Goal: Check status: Check status

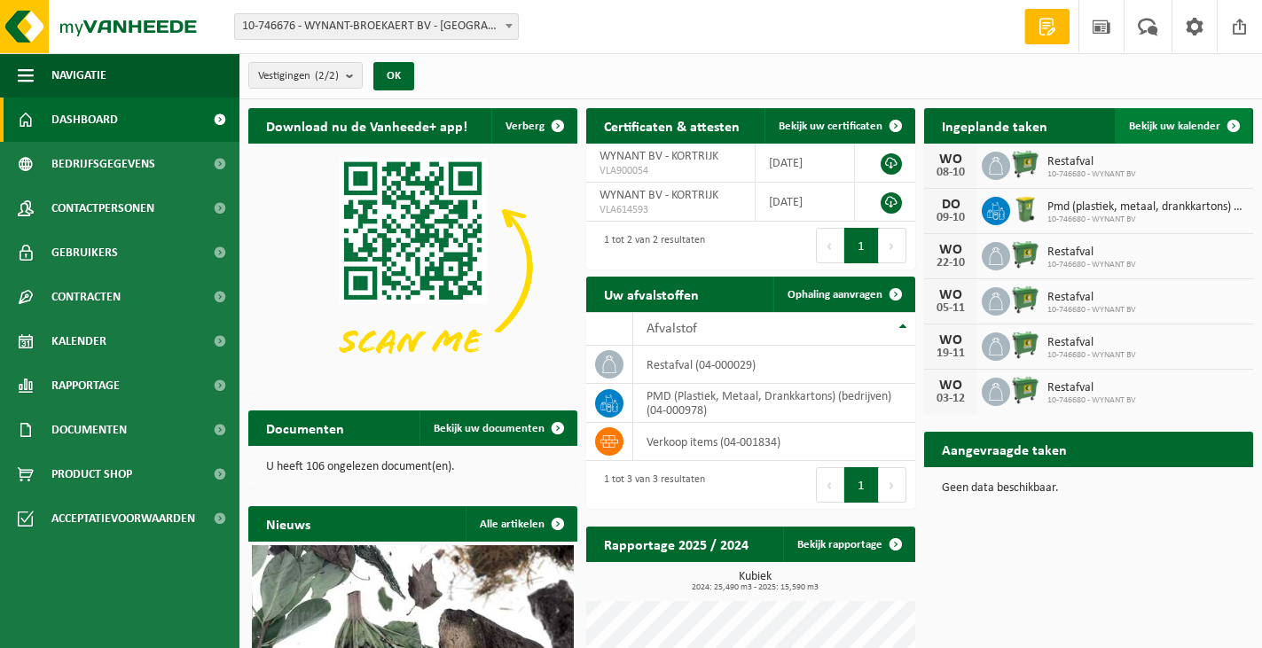
click at [1176, 123] on span "Bekijk uw kalender" at bounding box center [1174, 127] width 91 height 12
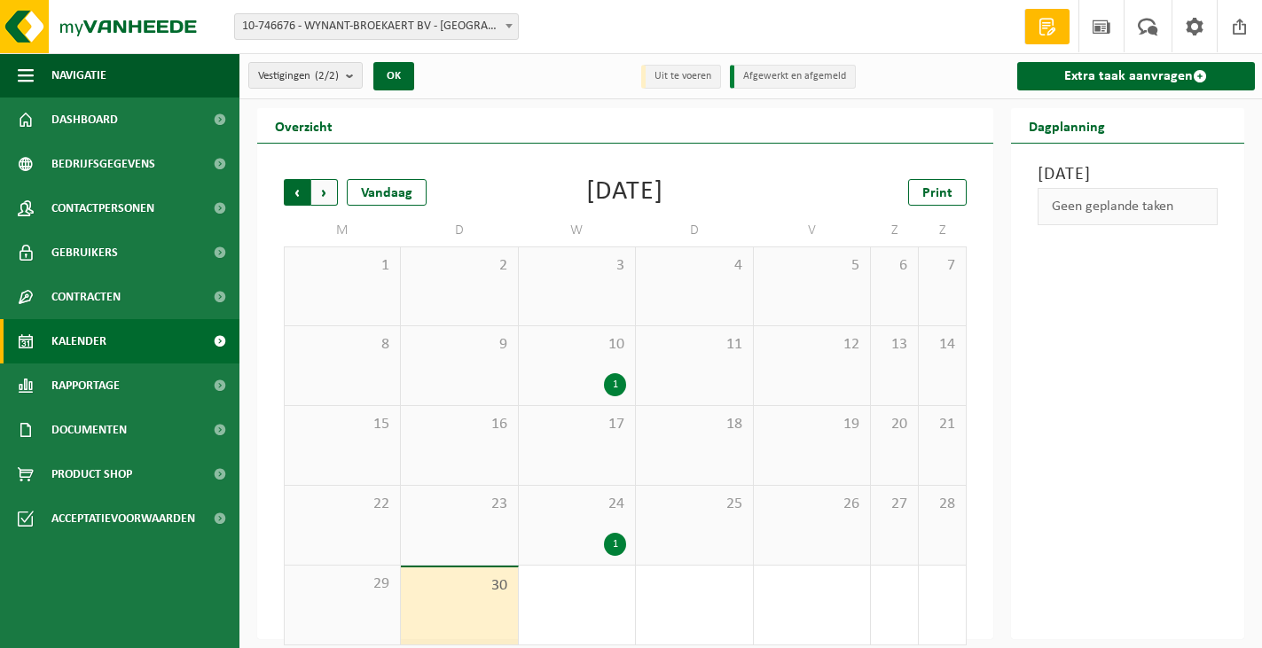
click at [324, 192] on span "Volgende" at bounding box center [324, 192] width 27 height 27
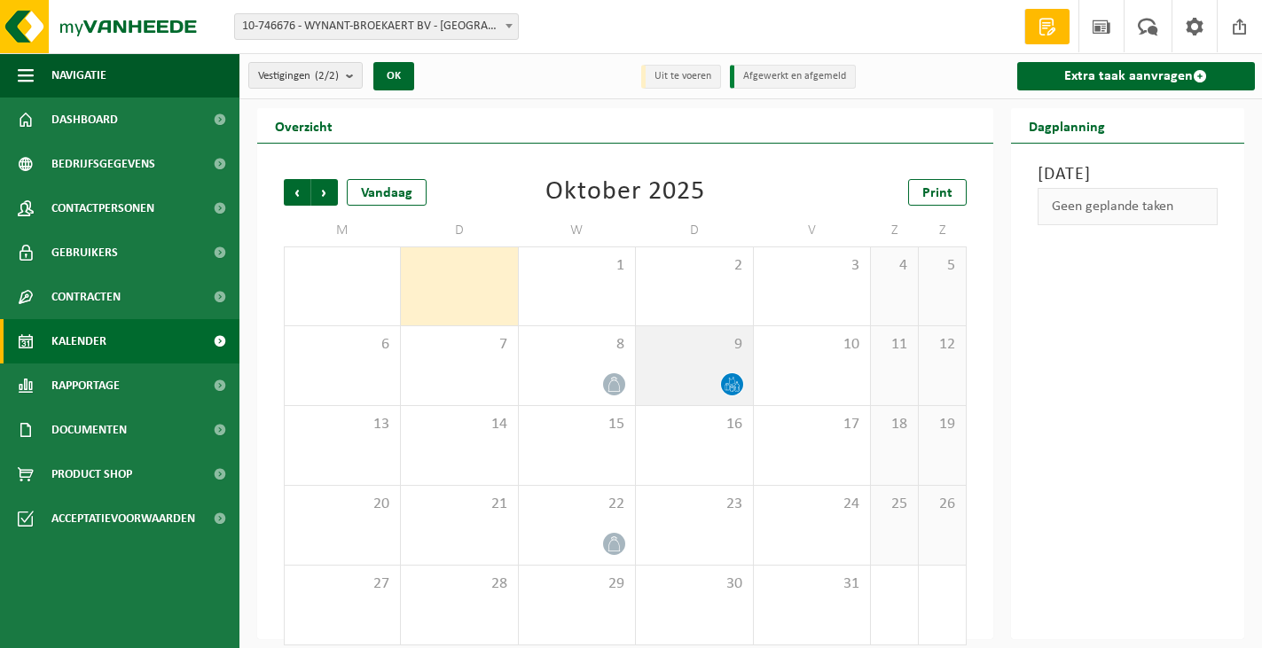
click at [733, 377] on icon at bounding box center [731, 384] width 15 height 15
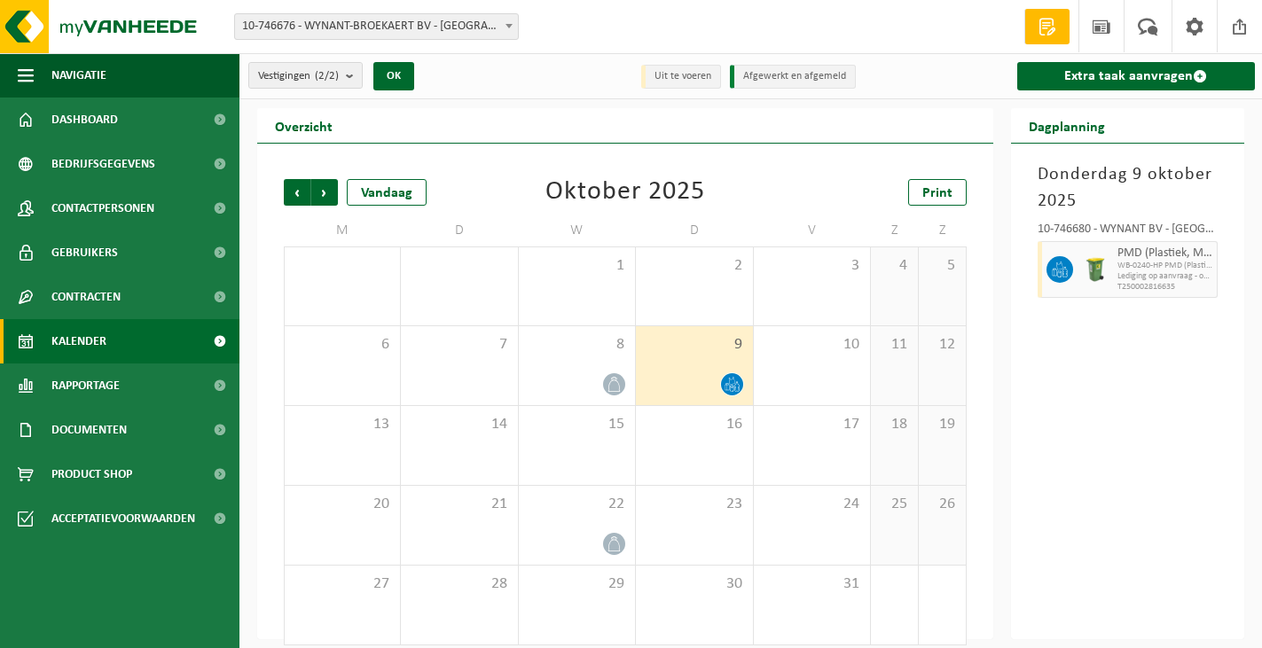
click at [733, 377] on icon at bounding box center [731, 384] width 15 height 15
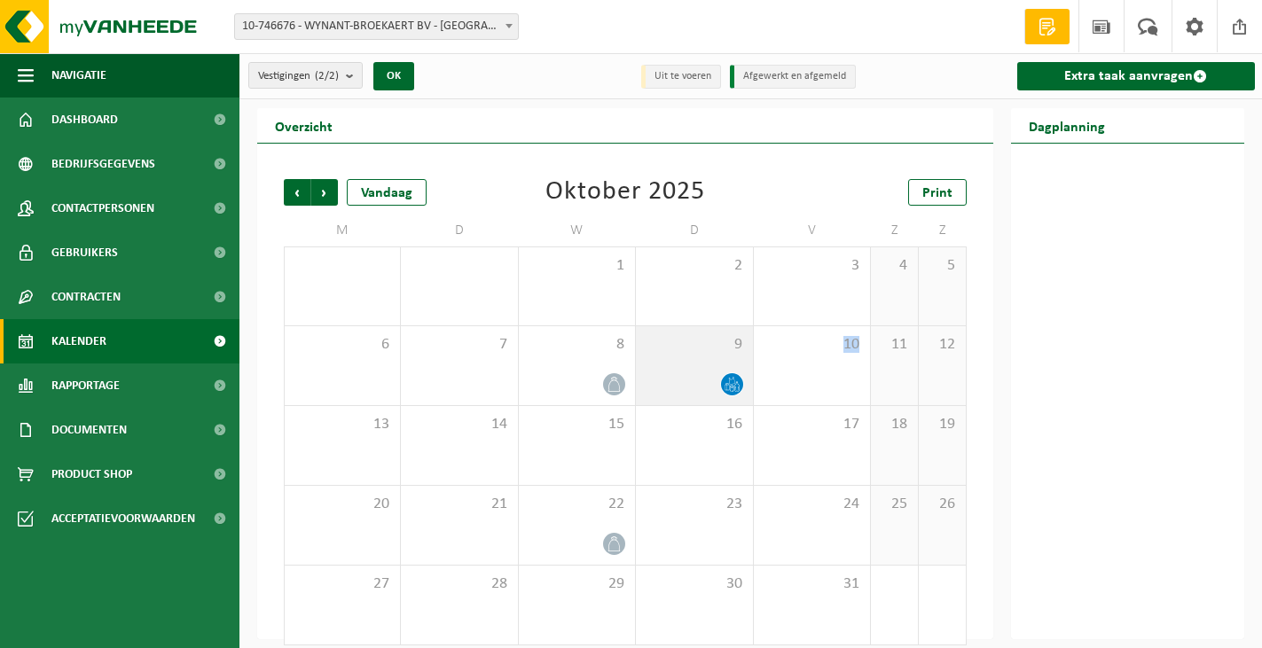
click at [733, 377] on icon at bounding box center [731, 384] width 15 height 15
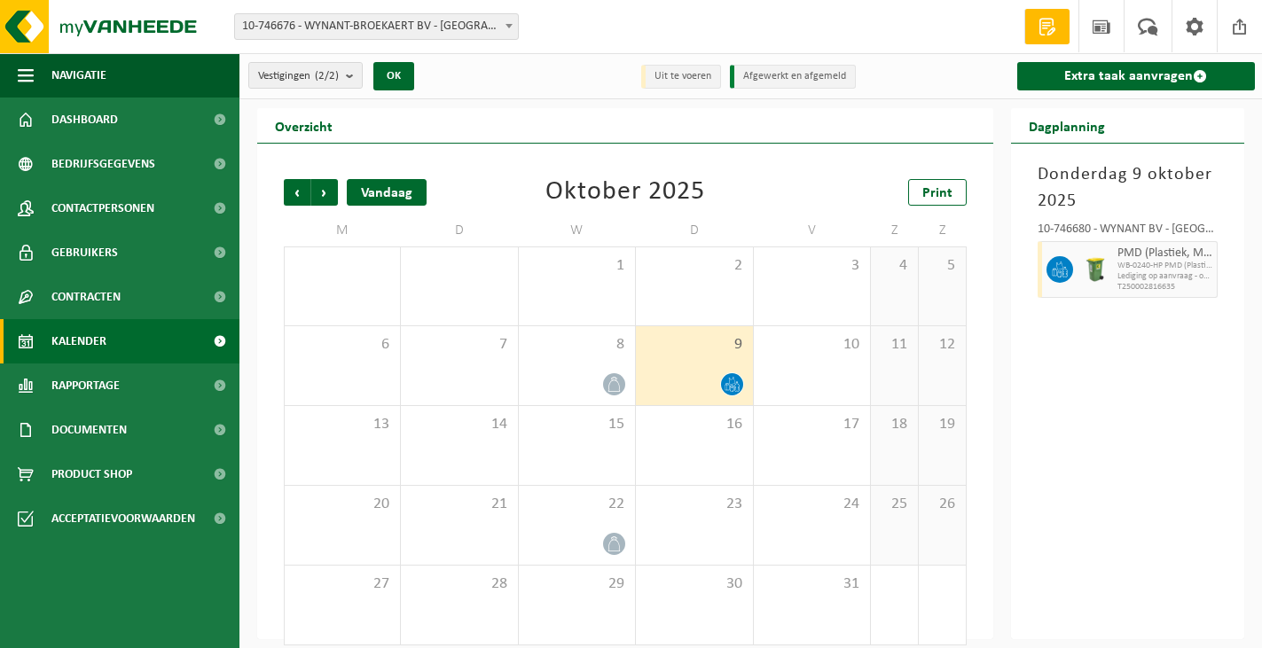
click at [390, 184] on div "Vandaag" at bounding box center [387, 192] width 80 height 27
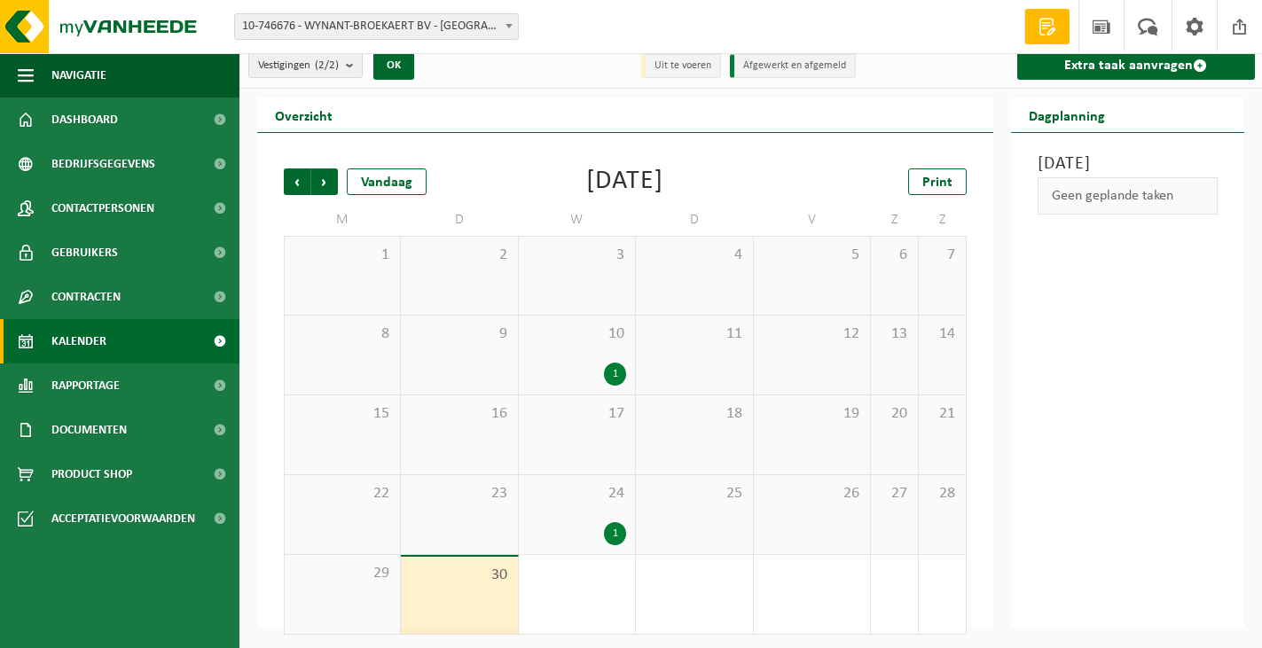
scroll to position [14, 0]
